Goal: Navigation & Orientation: Understand site structure

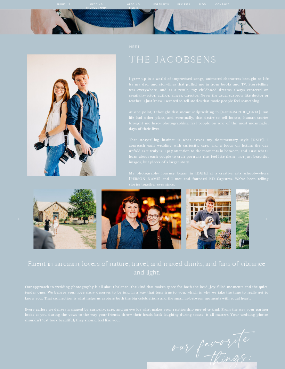
scroll to position [151, 0]
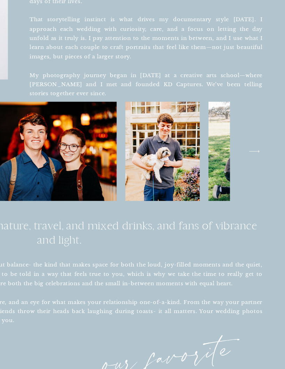
click at [258, 213] on icon "arrow" at bounding box center [263, 218] width 11 height 11
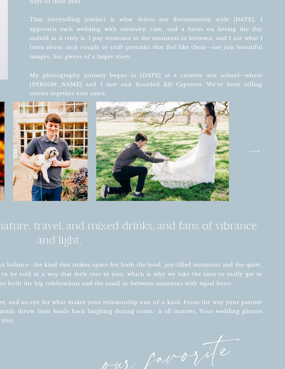
click at [258, 213] on icon "arrow" at bounding box center [263, 218] width 11 height 11
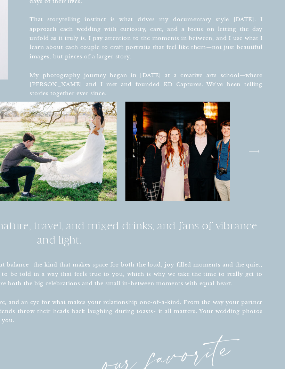
click at [258, 213] on icon "arrow" at bounding box center [263, 218] width 11 height 11
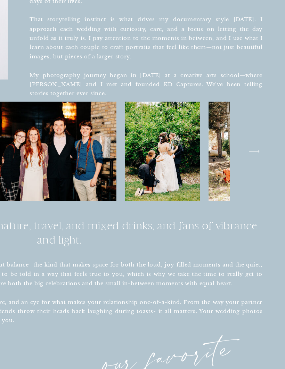
click at [258, 213] on icon "arrow" at bounding box center [263, 218] width 11 height 11
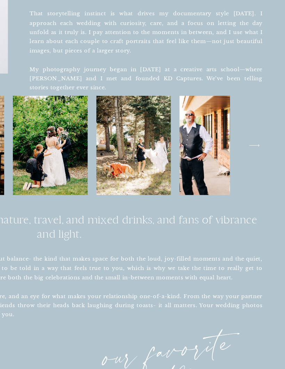
click at [258, 213] on icon "arrow" at bounding box center [263, 218] width 11 height 11
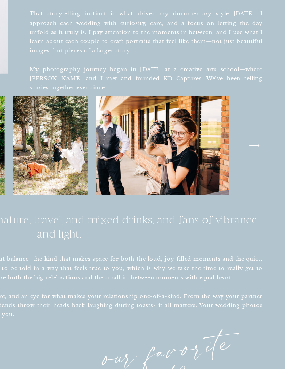
click at [258, 213] on icon "arrow" at bounding box center [263, 218] width 11 height 11
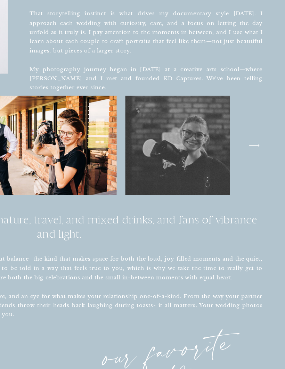
click at [261, 218] on icon at bounding box center [264, 219] width 6 height 2
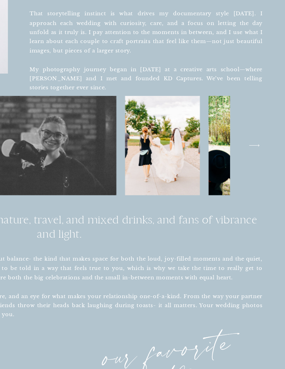
click at [261, 218] on icon at bounding box center [264, 219] width 6 height 2
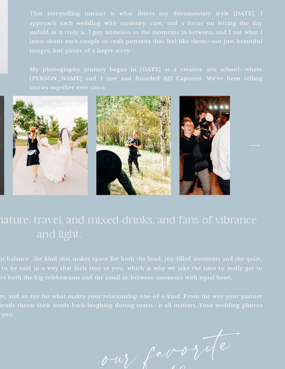
click at [258, 213] on icon "arrow" at bounding box center [263, 218] width 11 height 11
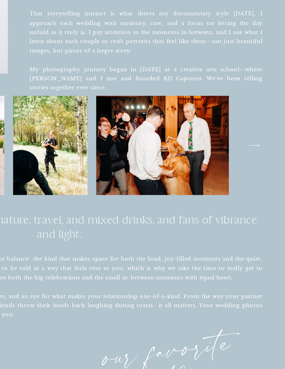
click at [261, 218] on icon at bounding box center [264, 219] width 6 height 2
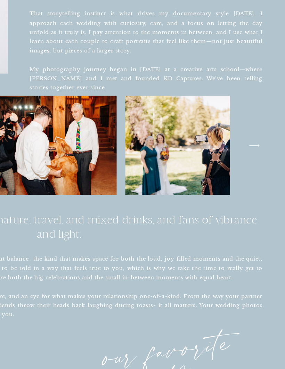
click at [258, 213] on icon "arrow" at bounding box center [263, 218] width 11 height 11
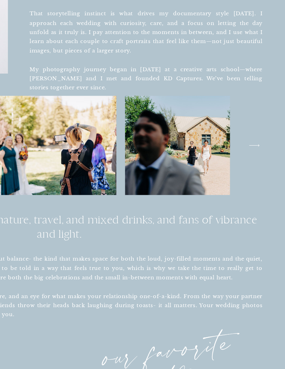
click at [258, 213] on icon "arrow" at bounding box center [263, 218] width 11 height 11
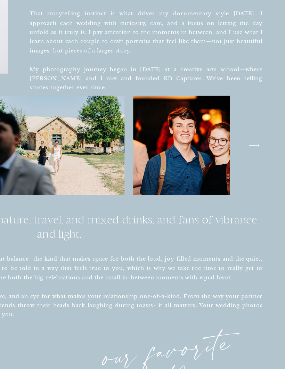
click at [258, 213] on icon "arrow" at bounding box center [263, 218] width 11 height 11
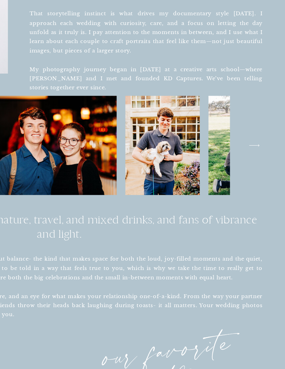
click at [258, 213] on icon "arrow" at bounding box center [263, 218] width 11 height 11
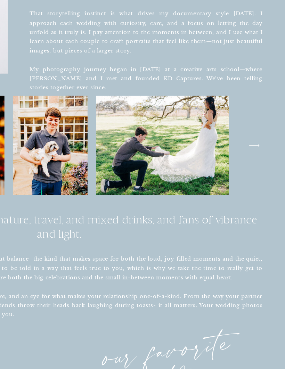
click at [258, 213] on icon "arrow" at bounding box center [263, 218] width 11 height 11
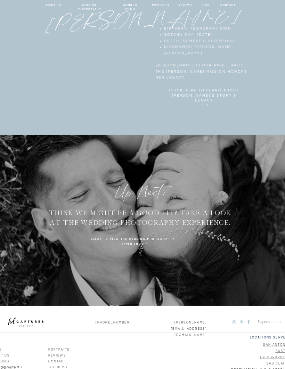
scroll to position [1405, 0]
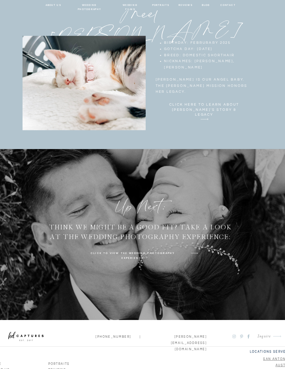
click at [195, 107] on icon "arrow" at bounding box center [201, 108] width 13 height 13
